Goal: Task Accomplishment & Management: Use online tool/utility

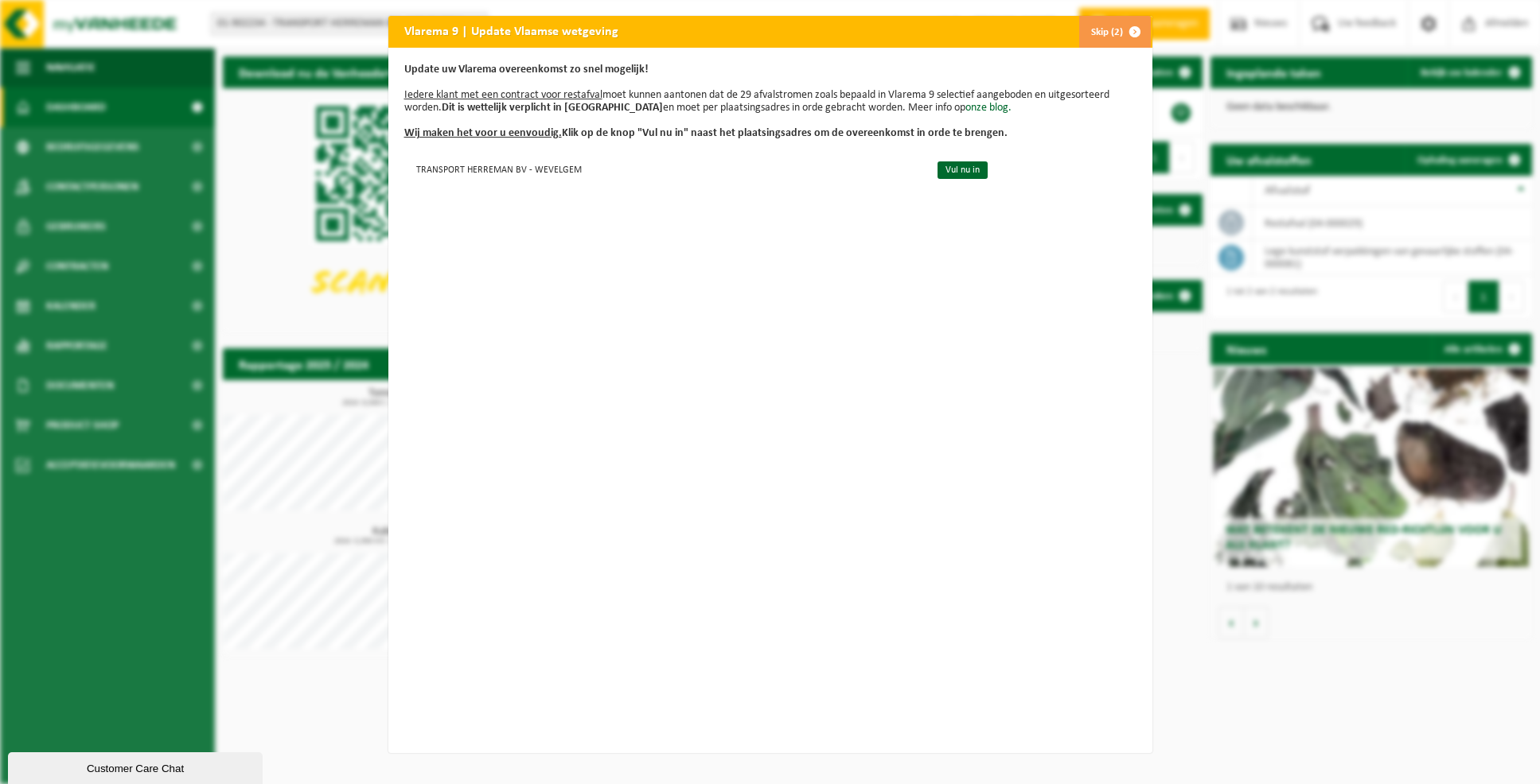
click at [1104, 27] on button "Skip (2)" at bounding box center [1114, 31] width 72 height 32
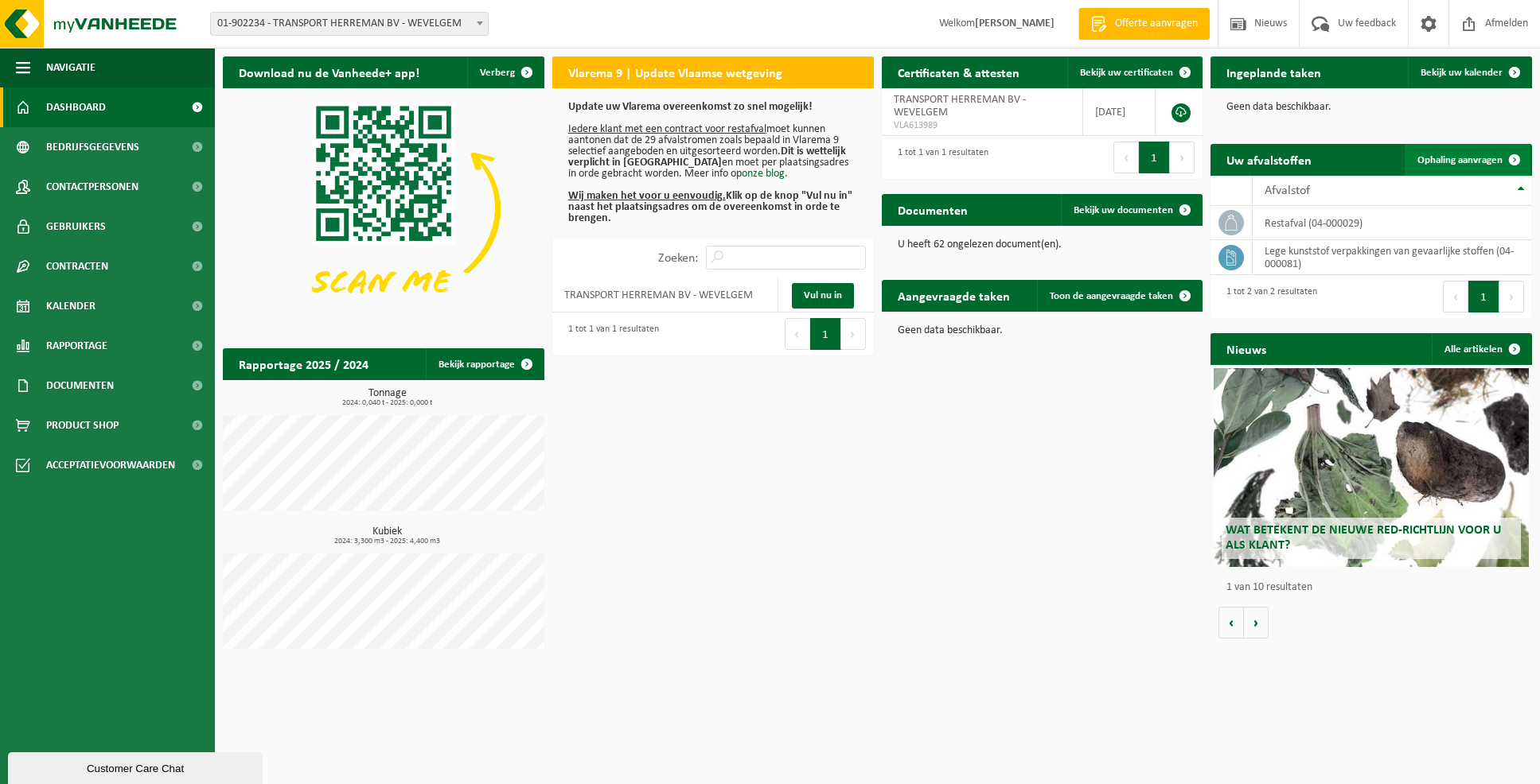
click at [1492, 160] on span "Ophaling aanvragen" at bounding box center [1460, 160] width 85 height 10
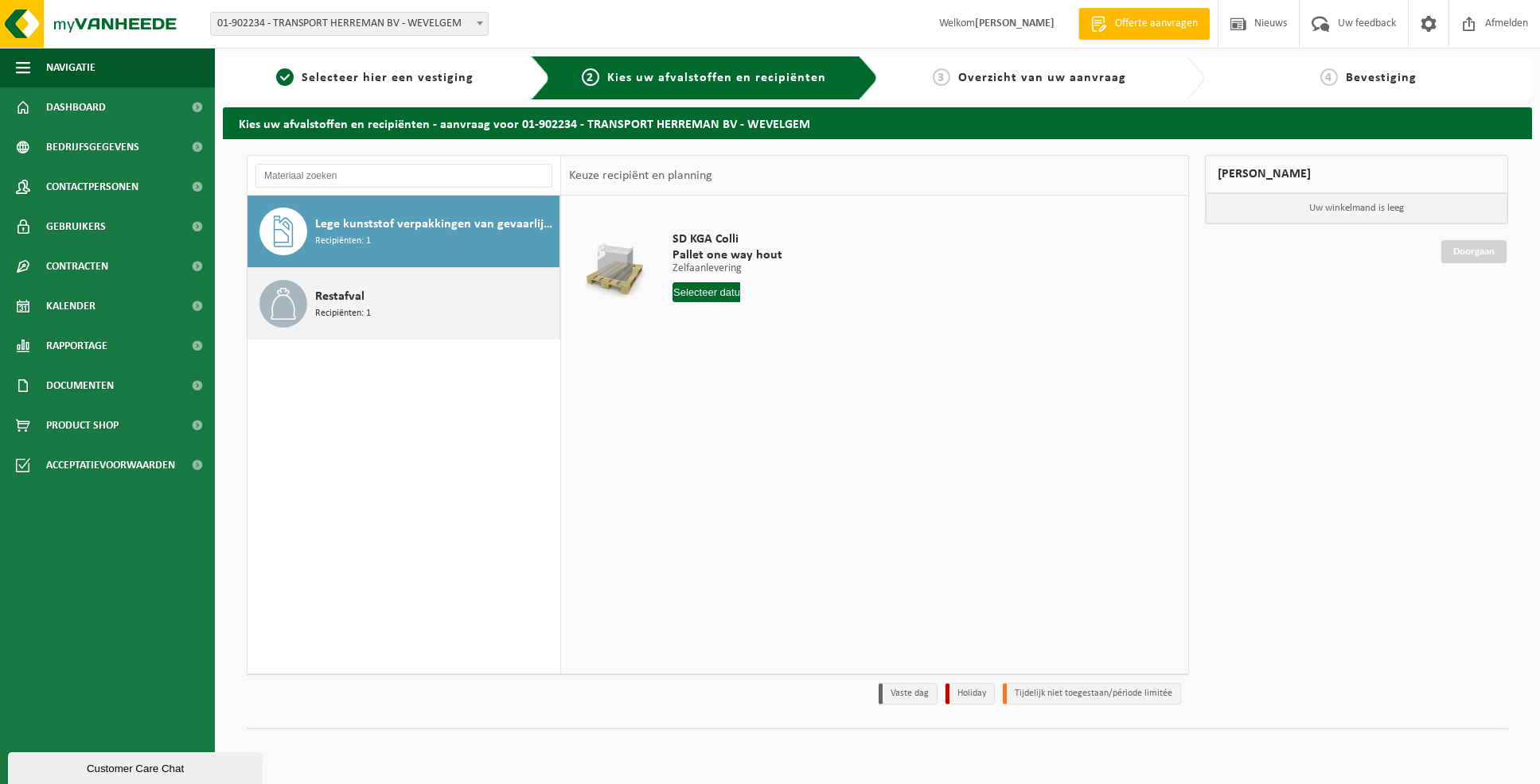
click at [414, 302] on div "Restafval Recipiënten: 1" at bounding box center [435, 303] width 240 height 48
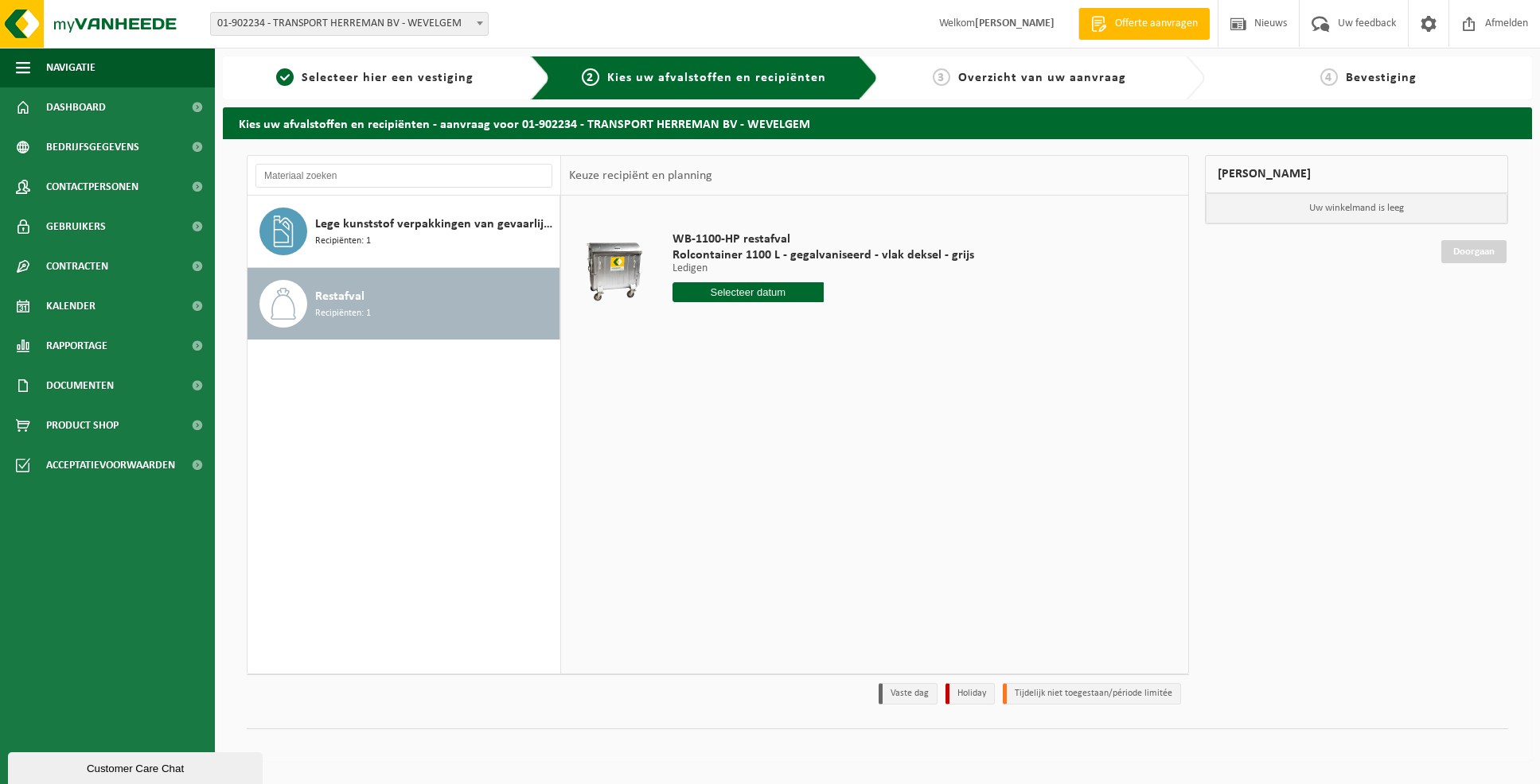
click at [748, 292] on input "text" at bounding box center [748, 292] width 151 height 20
click at [740, 412] on div "8" at bounding box center [743, 408] width 27 height 26
type input "Van 2025-10-08"
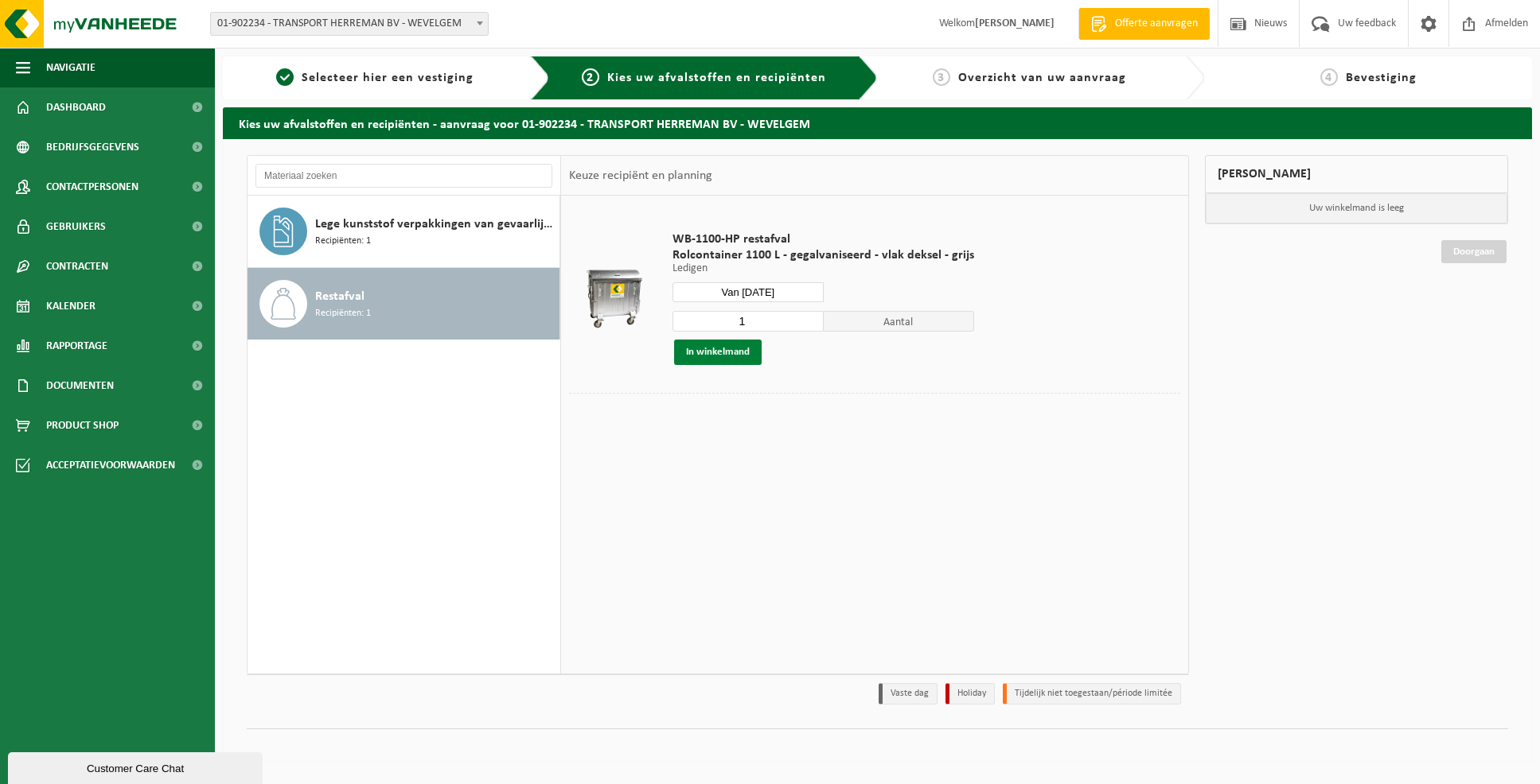
click at [728, 354] on button "In winkelmand" at bounding box center [717, 353] width 88 height 26
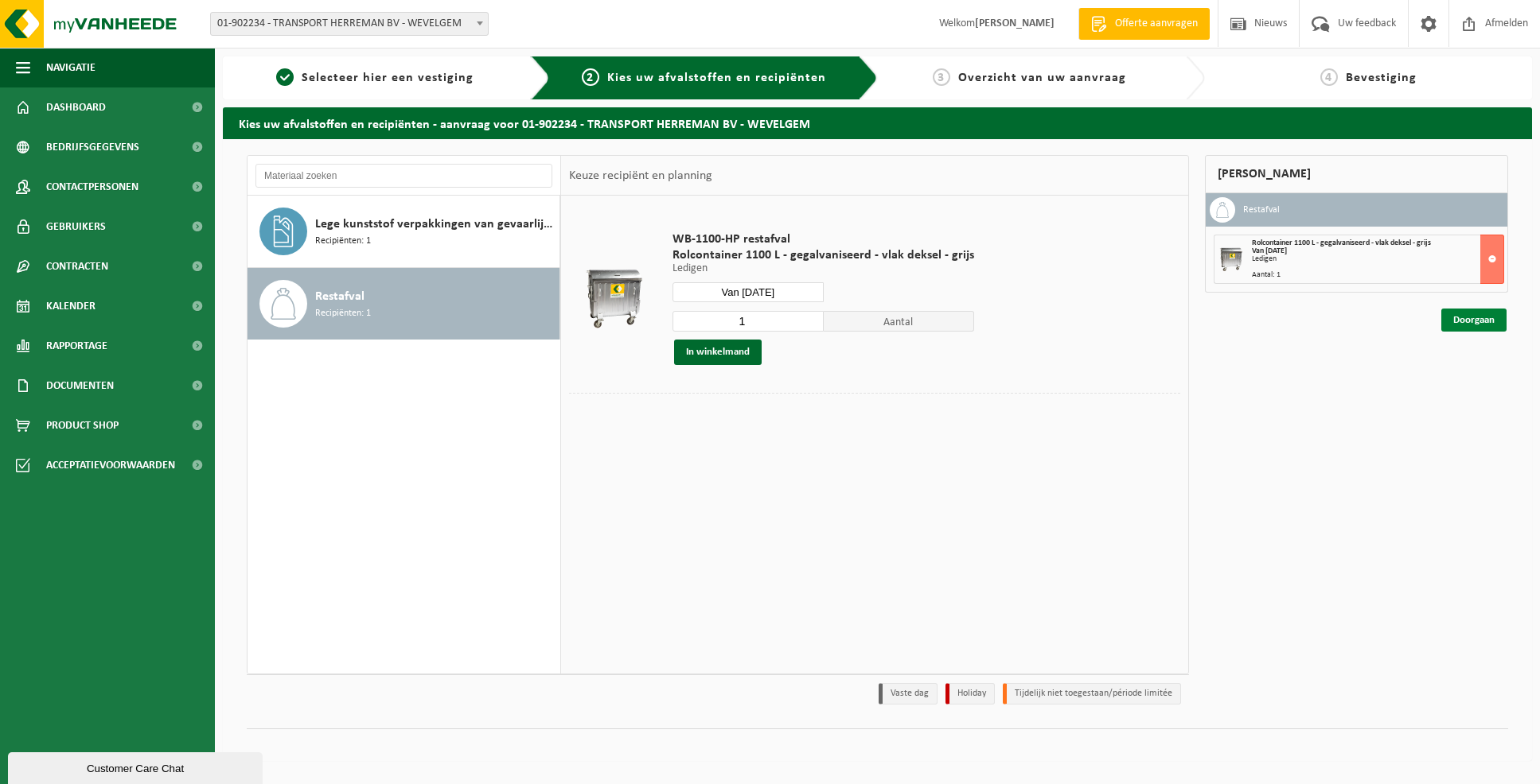
click at [1465, 322] on link "Doorgaan" at bounding box center [1473, 320] width 65 height 23
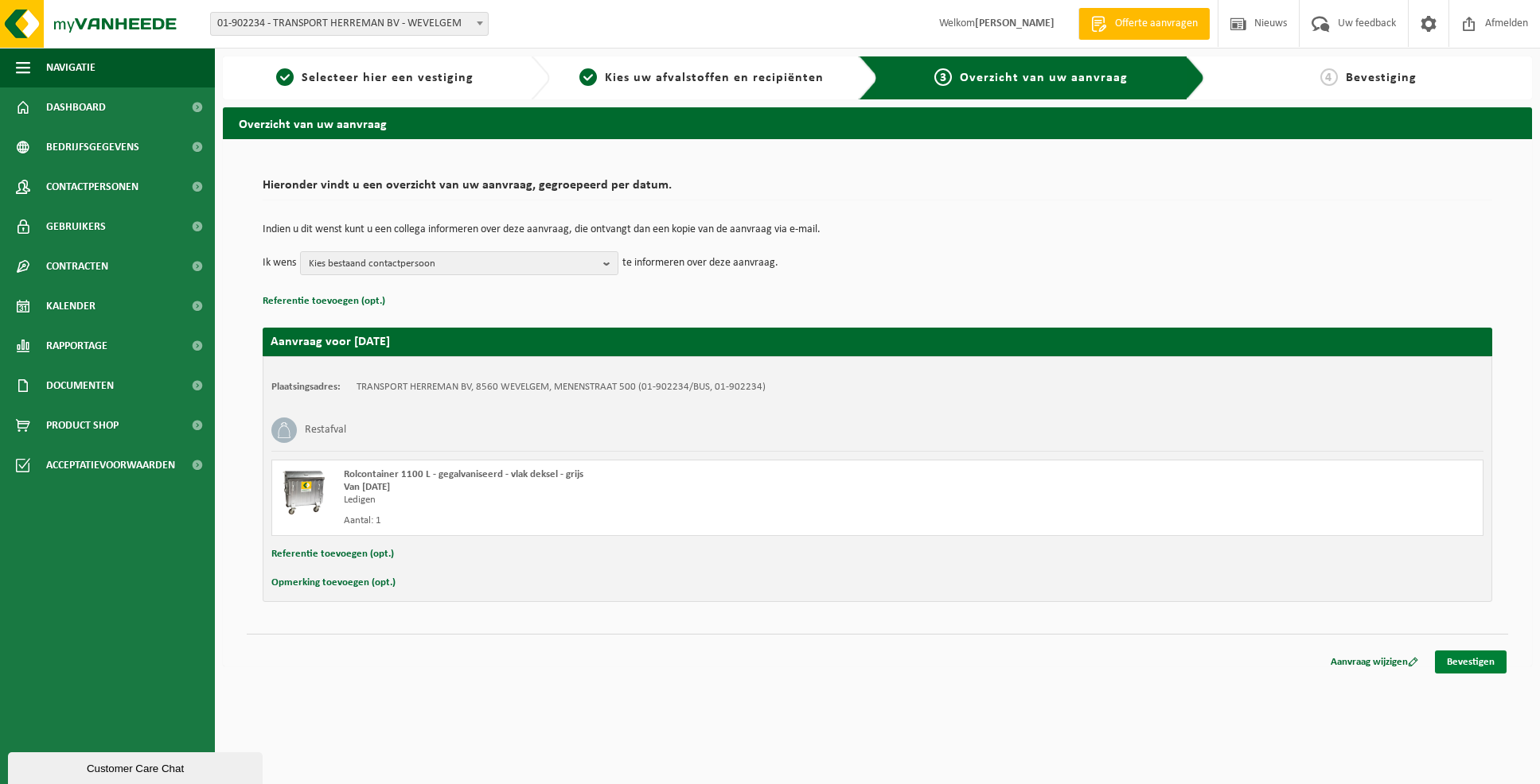
click at [1464, 666] on link "Bevestigen" at bounding box center [1471, 662] width 71 height 23
